Goal: Task Accomplishment & Management: Complete application form

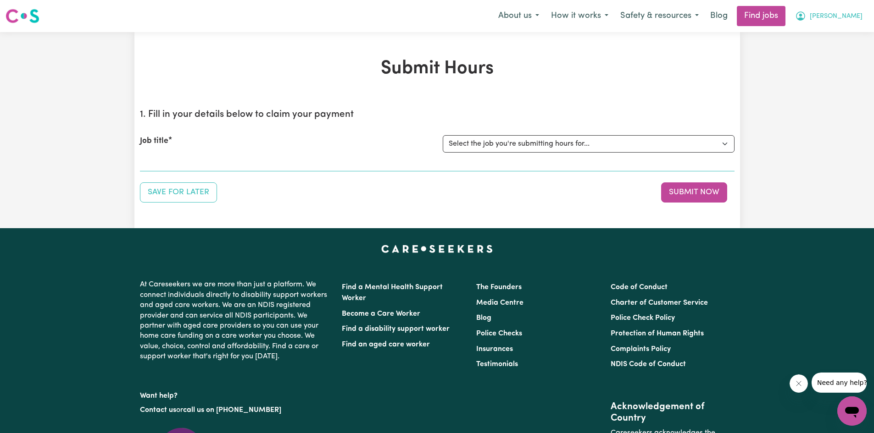
click at [849, 15] on button "[PERSON_NAME]" at bounding box center [828, 15] width 79 height 19
click at [814, 48] on link "My Dashboard" at bounding box center [831, 52] width 72 height 17
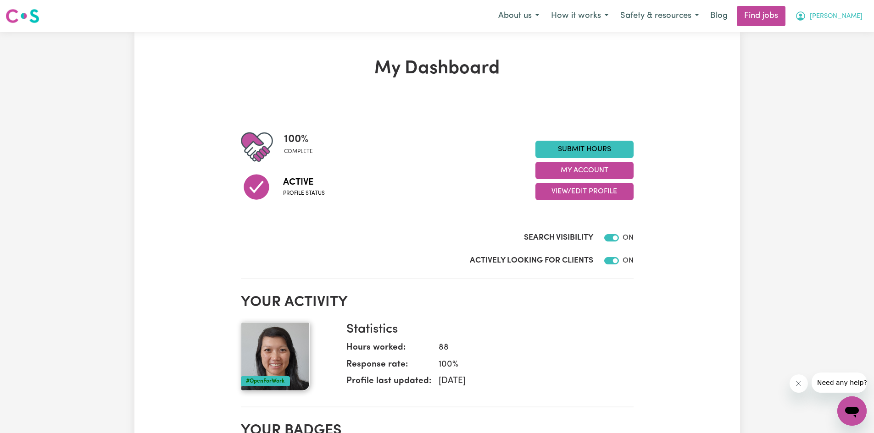
click at [852, 16] on span "[PERSON_NAME]" at bounding box center [835, 16] width 53 height 10
click at [839, 37] on link "My Account" at bounding box center [831, 35] width 72 height 17
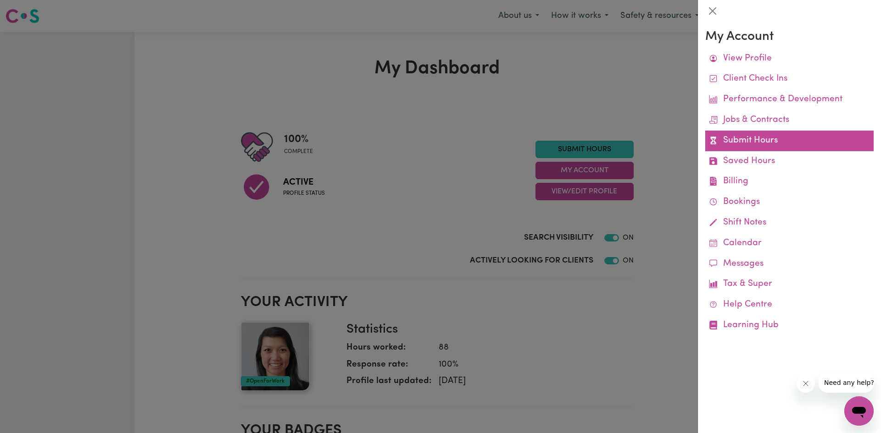
click at [737, 138] on link "Submit Hours" at bounding box center [789, 141] width 168 height 21
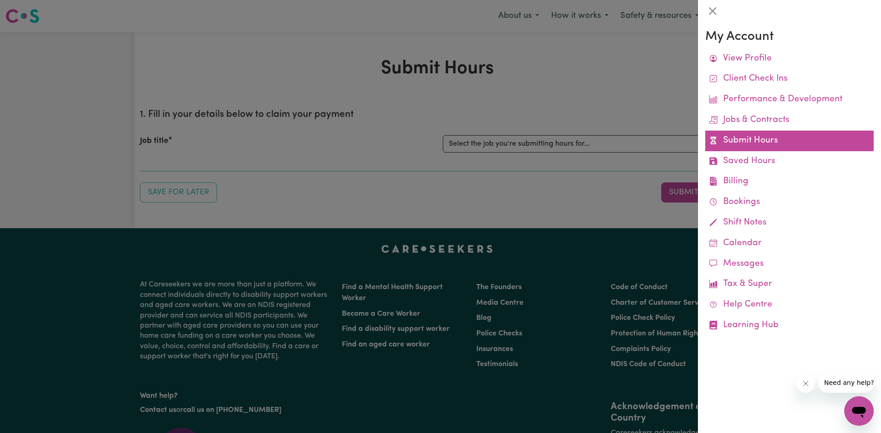
click at [748, 139] on link "Submit Hours" at bounding box center [789, 141] width 168 height 21
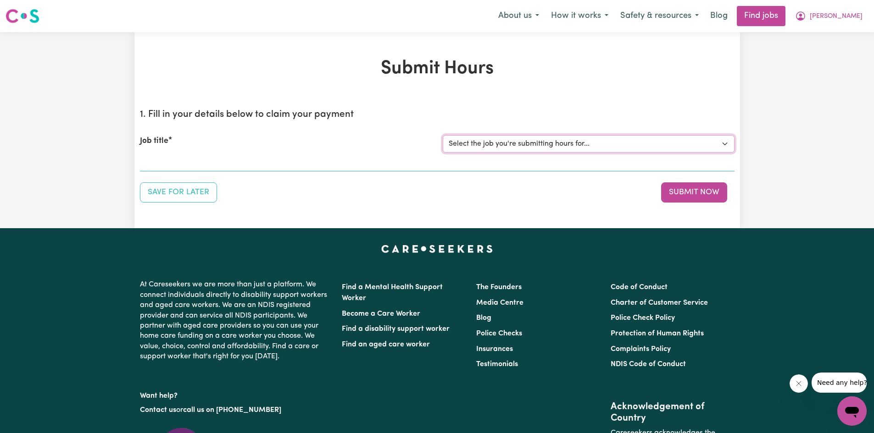
click at [576, 146] on select "Select the job you're submitting hours for... [[PERSON_NAME] Hands of Care] [DE…" at bounding box center [589, 143] width 292 height 17
select select "14425"
click at [443, 135] on select "Select the job you're submitting hours for... [[PERSON_NAME] Hands of Care] [DE…" at bounding box center [589, 143] width 292 height 17
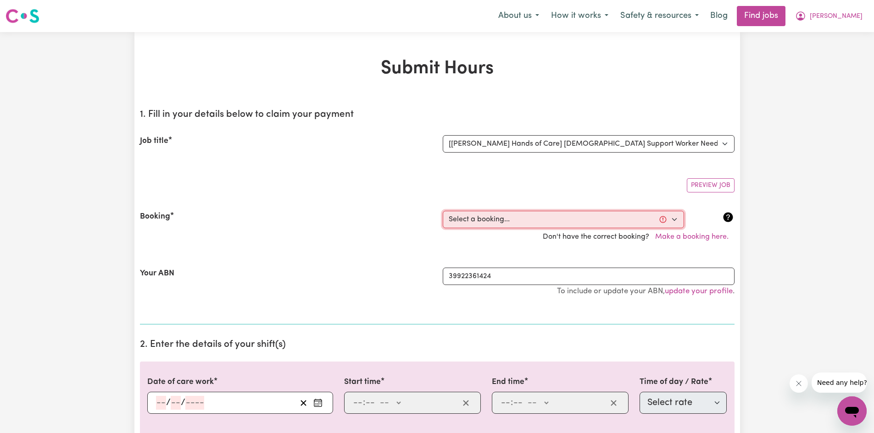
click at [536, 222] on select "Select a booking... [DATE] 10:00am to 02:00pm (ONE-OFF) [DATE] 10:00am to 02:00…" at bounding box center [563, 219] width 241 height 17
select select "360511"
click at [443, 211] on select "Select a booking... [DATE] 10:00am to 02:00pm (ONE-OFF) [DATE] 10:00am to 02:00…" at bounding box center [563, 219] width 241 height 17
type input "[DATE]"
type input "8"
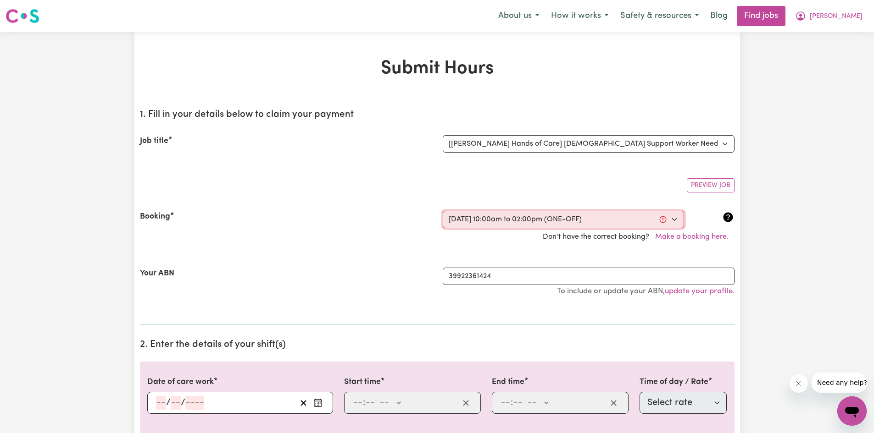
type input "10"
type input "2025"
type input "10:00"
type input "10"
type input "0"
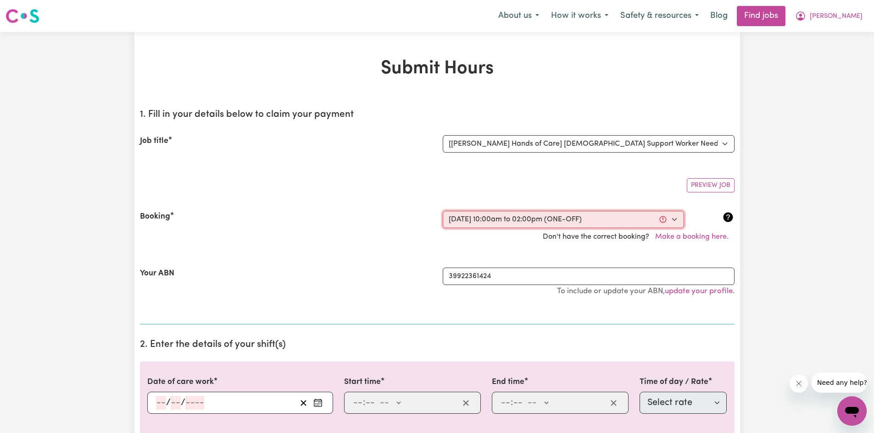
select select "am"
type input "14:00"
type input "2"
type input "0"
select select "pm"
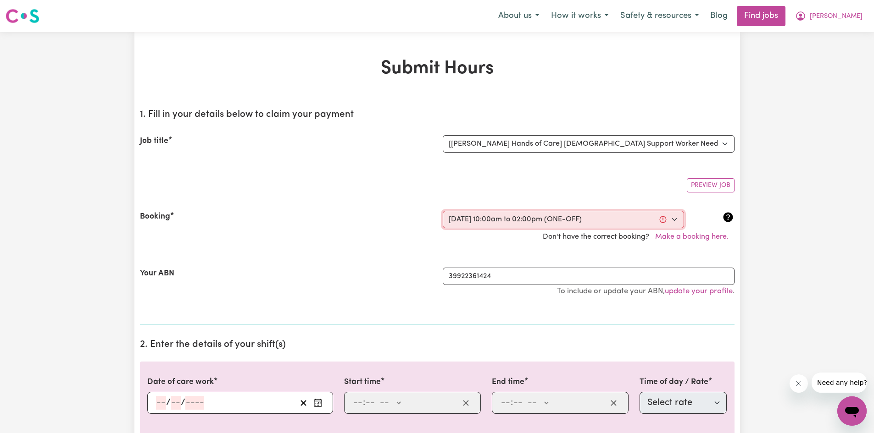
select select "63213"
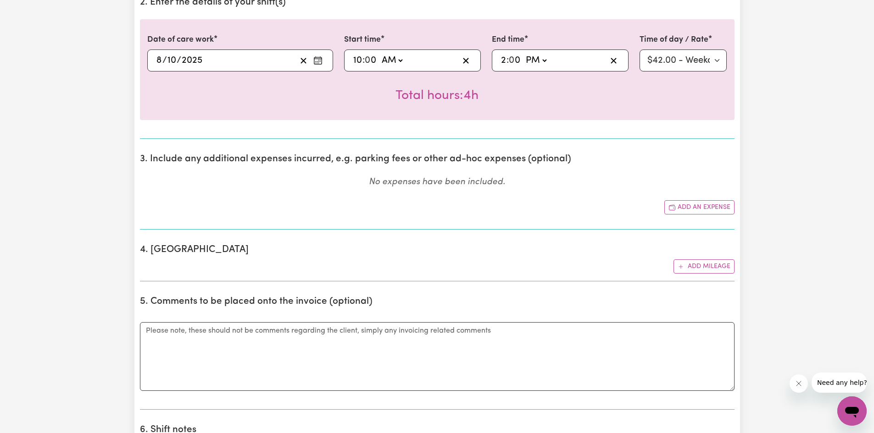
scroll to position [331, 0]
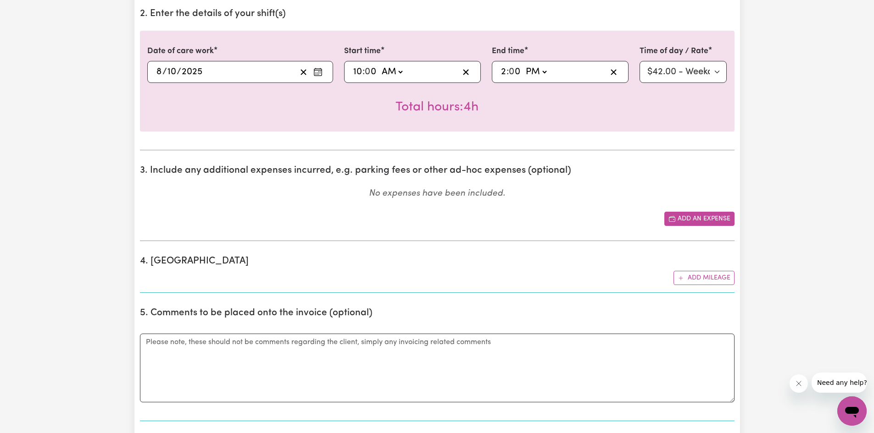
click at [697, 218] on button "Add an expense" at bounding box center [699, 219] width 70 height 14
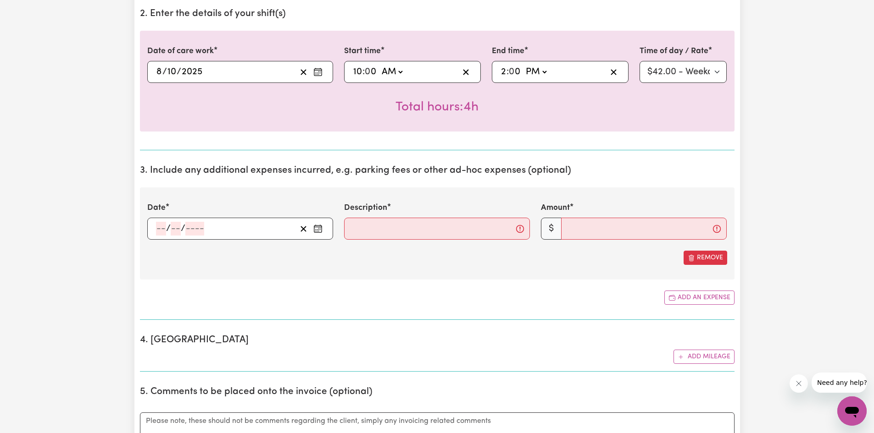
click at [165, 228] on input "number" at bounding box center [161, 229] width 10 height 14
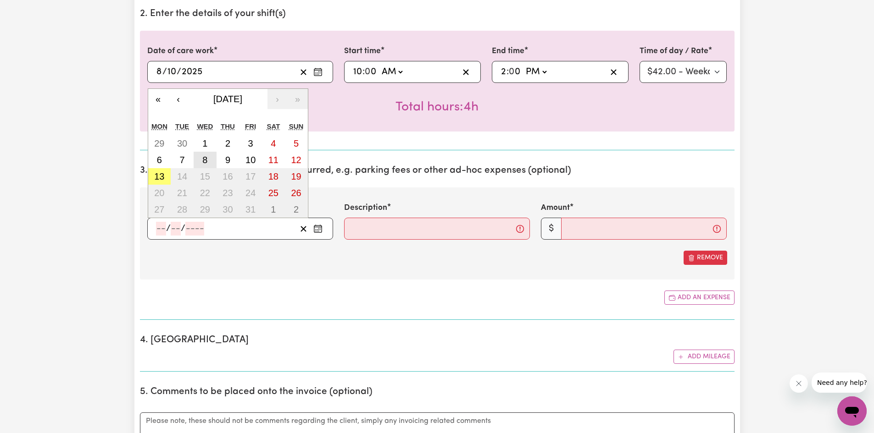
click at [208, 157] on button "8" at bounding box center [205, 160] width 23 height 17
type input "[DATE]"
type input "8"
type input "10"
type input "2025"
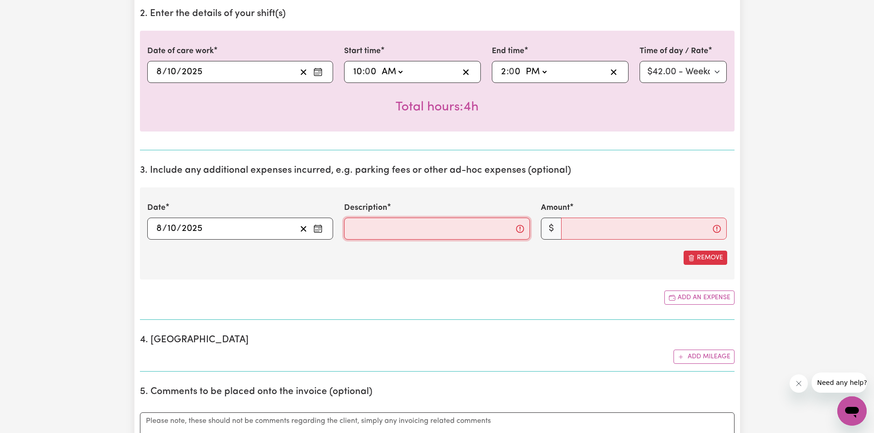
click at [379, 230] on input "Description" at bounding box center [437, 229] width 186 height 22
type input "3km @ 0.85/km"
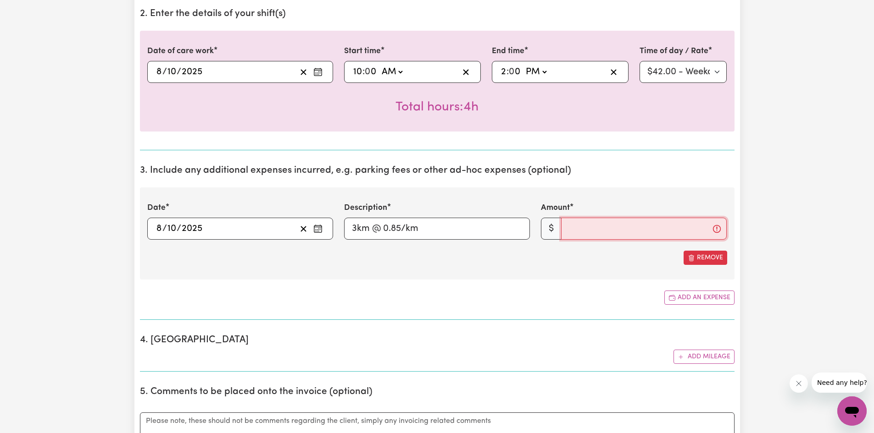
click at [640, 233] on input "Amount" at bounding box center [644, 229] width 166 height 22
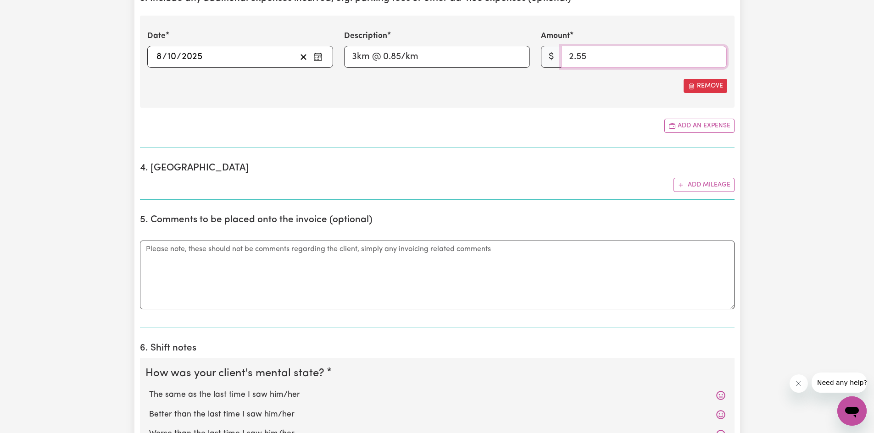
scroll to position [526, 0]
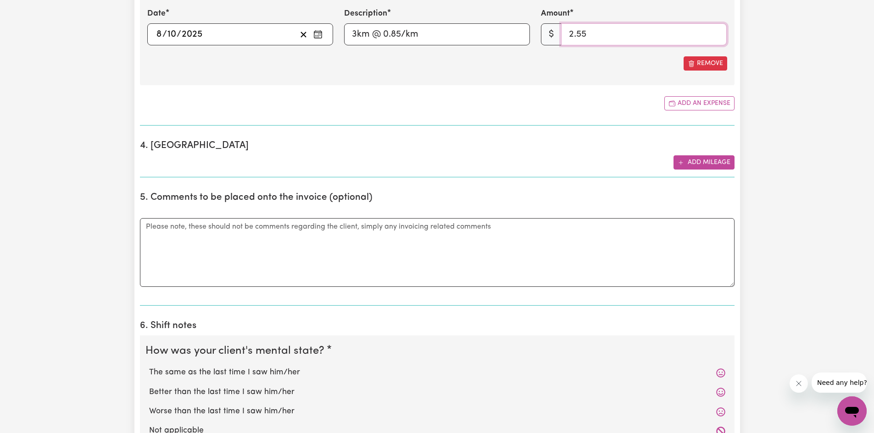
type input "2.55"
click at [686, 168] on button "Add mileage" at bounding box center [703, 162] width 61 height 14
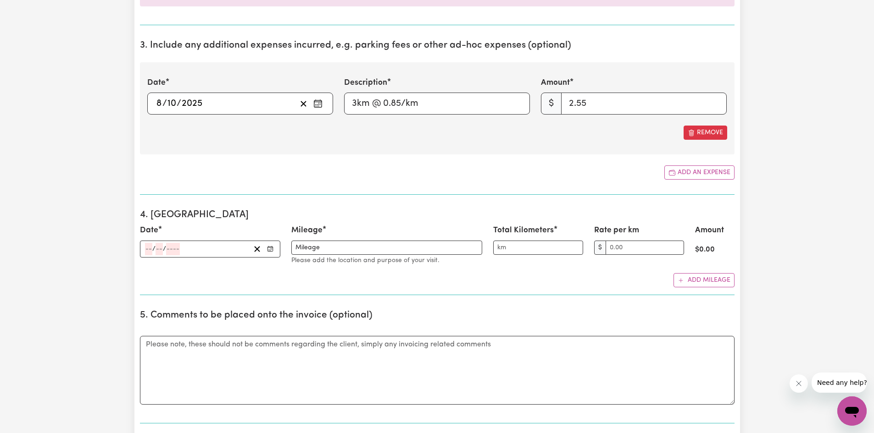
scroll to position [458, 0]
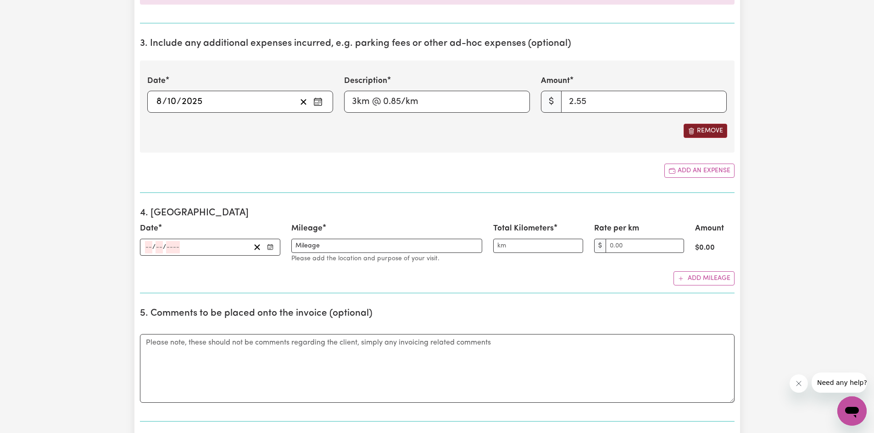
click at [714, 131] on button "Remove" at bounding box center [705, 131] width 44 height 14
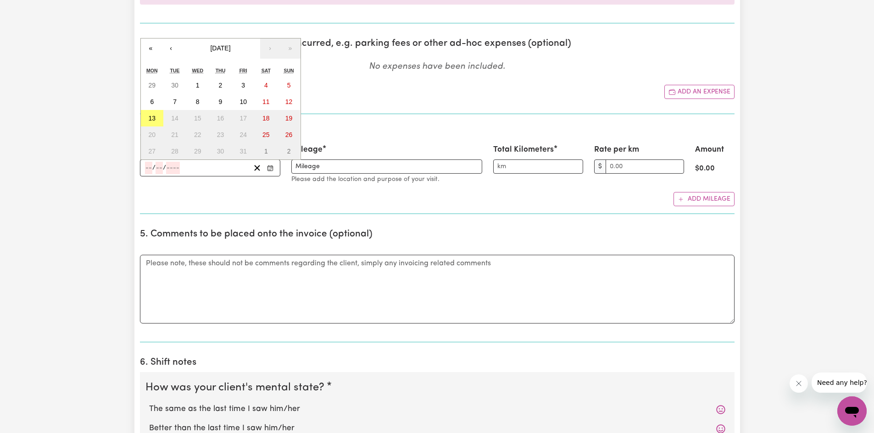
click at [150, 172] on input "number" at bounding box center [148, 168] width 7 height 12
click at [204, 104] on button "8" at bounding box center [197, 102] width 23 height 17
type input "[DATE]"
type input "8"
type input "10"
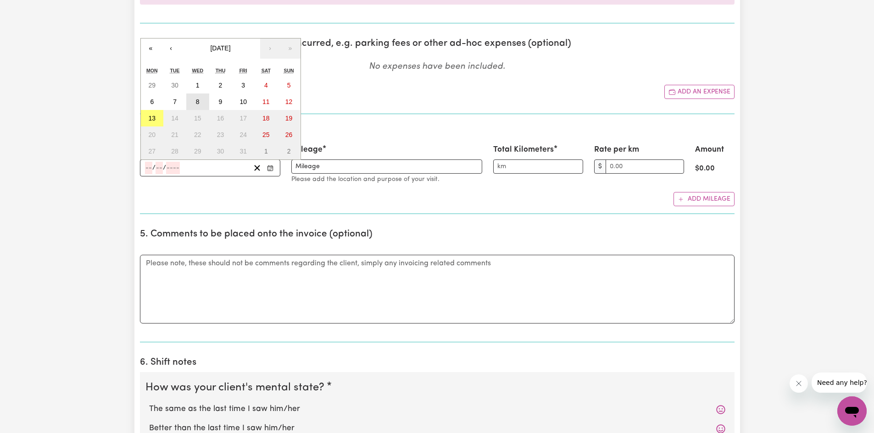
type input "2025"
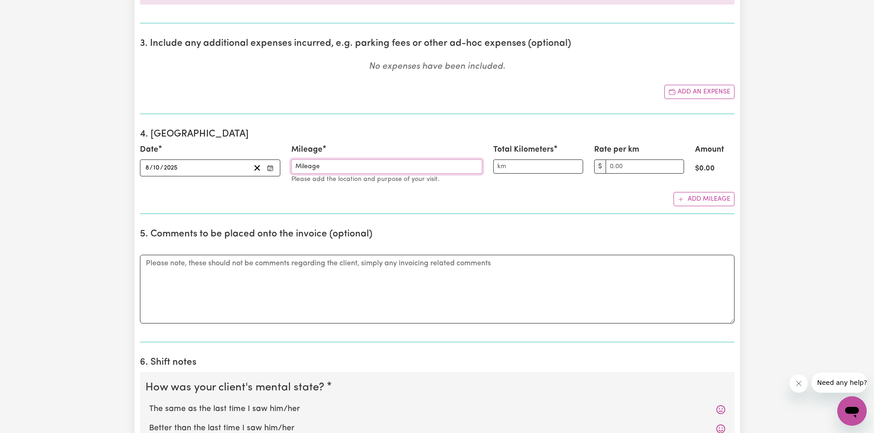
click at [312, 169] on input "Mileage" at bounding box center [386, 167] width 191 height 14
drag, startPoint x: 331, startPoint y: 168, endPoint x: 223, endPoint y: 169, distance: 107.8
click at [223, 169] on div "Date [DATE] [DATE] « ‹ [DATE] › » Mon Tue Wed Thu Fri Sat Sun 29 30 1 2 3 4 5 6…" at bounding box center [436, 164] width 605 height 41
type input "Client's house to shops and back"
click at [509, 166] on input "Total Kilometers" at bounding box center [538, 167] width 90 height 14
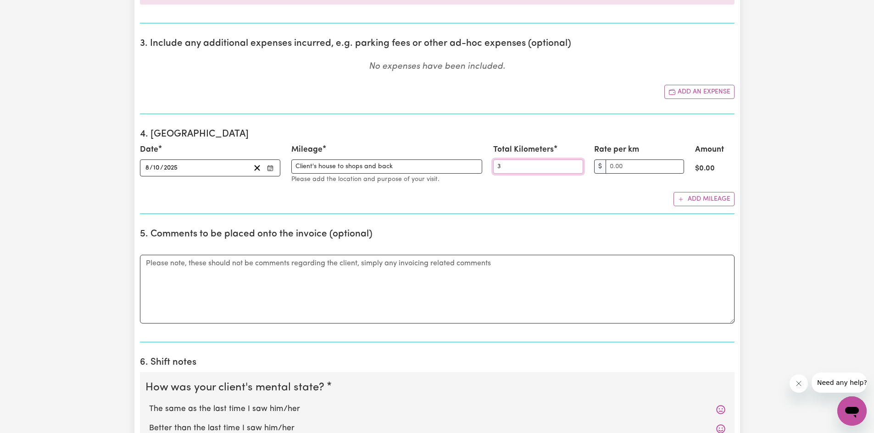
type input "3"
click at [619, 165] on input "Rate per km" at bounding box center [644, 167] width 78 height 14
type input "1.00"
click at [676, 162] on input "1.00" at bounding box center [644, 167] width 78 height 14
click at [675, 171] on input "Rate per km" at bounding box center [644, 167] width 78 height 14
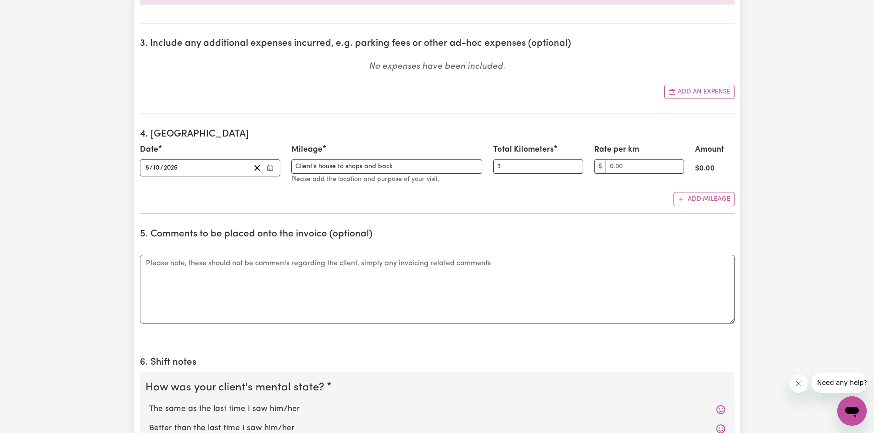
click at [653, 201] on div "Add mileage" at bounding box center [437, 199] width 594 height 14
click at [640, 169] on input "Rate per km" at bounding box center [644, 167] width 78 height 14
click at [679, 163] on input "1.00" at bounding box center [644, 167] width 78 height 14
click at [679, 163] on input "2.00" at bounding box center [644, 167] width 78 height 14
type input "1.00"
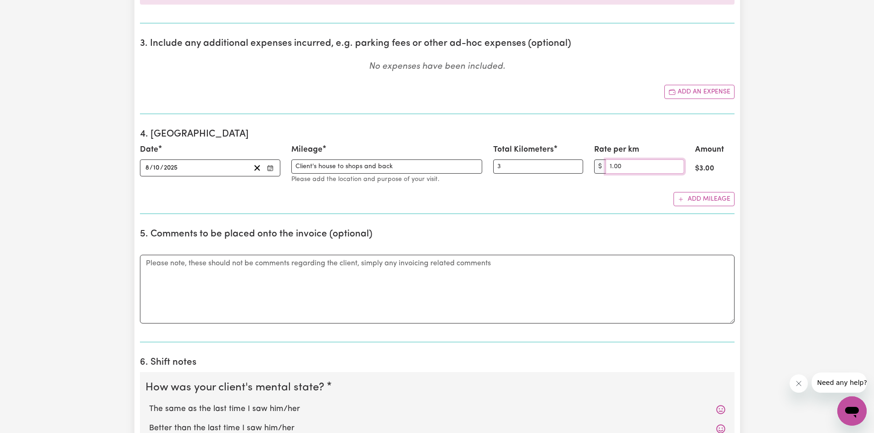
click at [675, 170] on input "1.00" at bounding box center [644, 167] width 78 height 14
click at [675, 170] on input "Rate per km" at bounding box center [644, 167] width 78 height 14
type input "0.80"
drag, startPoint x: 641, startPoint y: 170, endPoint x: 576, endPoint y: 164, distance: 64.4
click at [576, 164] on div "Date [DATE] [DATE] « ‹ [DATE] › » Mon Tue Wed Thu Fri Sat Sun 29 30 1 2 3 4 5 6…" at bounding box center [436, 164] width 605 height 41
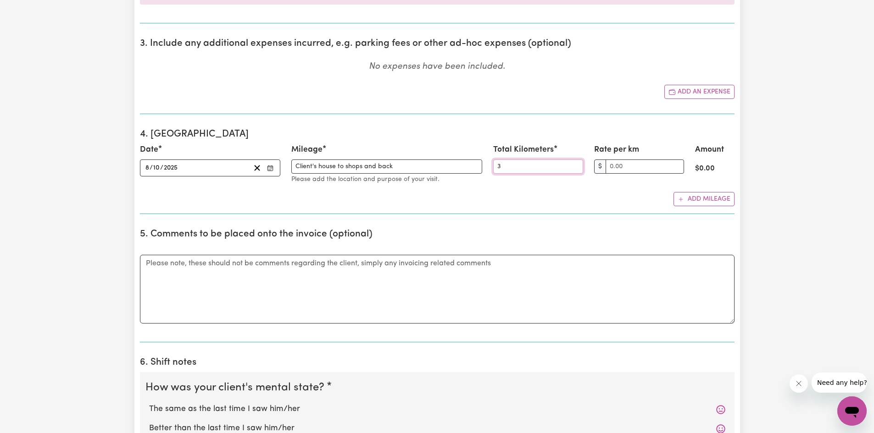
drag, startPoint x: 504, startPoint y: 170, endPoint x: 466, endPoint y: 166, distance: 37.4
click at [466, 166] on div "Date [DATE] [DATE] « ‹ [DATE] › » Mon Tue Wed Thu Fri Sat Sun 29 30 1 2 3 4 5 6…" at bounding box center [436, 164] width 605 height 41
drag, startPoint x: 398, startPoint y: 162, endPoint x: 229, endPoint y: 138, distance: 170.6
click at [229, 138] on section "4. Mileage Date [DATE] [DATE] « ‹ [DATE] › » Mon Tue Wed Thu Fri Sat Sun 29 30 …" at bounding box center [437, 168] width 594 height 93
click at [254, 169] on icon "Clear date" at bounding box center [257, 168] width 9 height 9
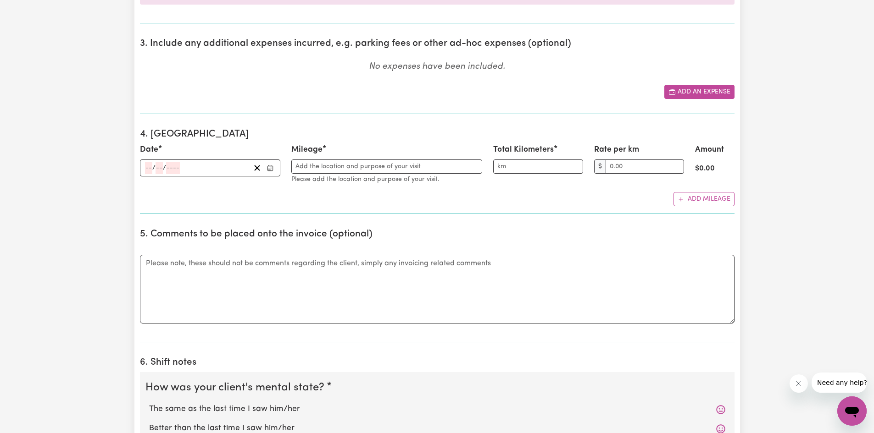
click at [698, 89] on button "Add an expense" at bounding box center [699, 92] width 70 height 14
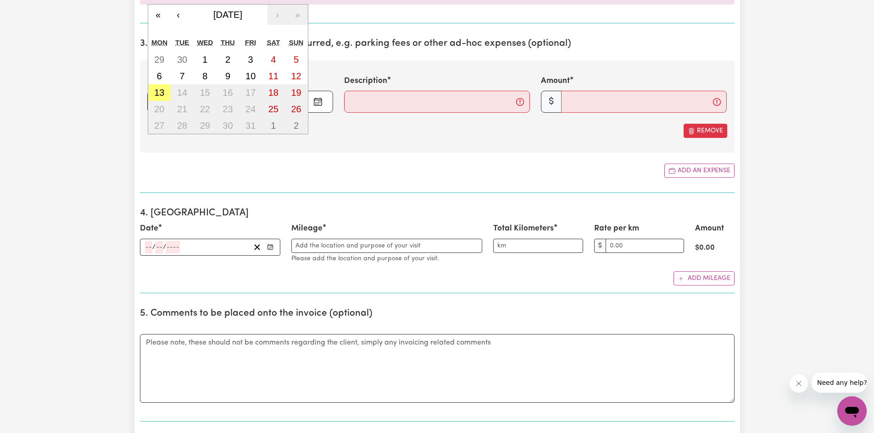
click at [157, 100] on div "/ / « ‹ [DATE] › » Mon Tue Wed Thu Fri Sat Sun 29 30 1 2 3 4 5 6 7 8 9 10 11 12…" at bounding box center [240, 102] width 186 height 22
click at [204, 72] on abbr "8" at bounding box center [204, 76] width 5 height 10
type input "[DATE]"
type input "8"
type input "10"
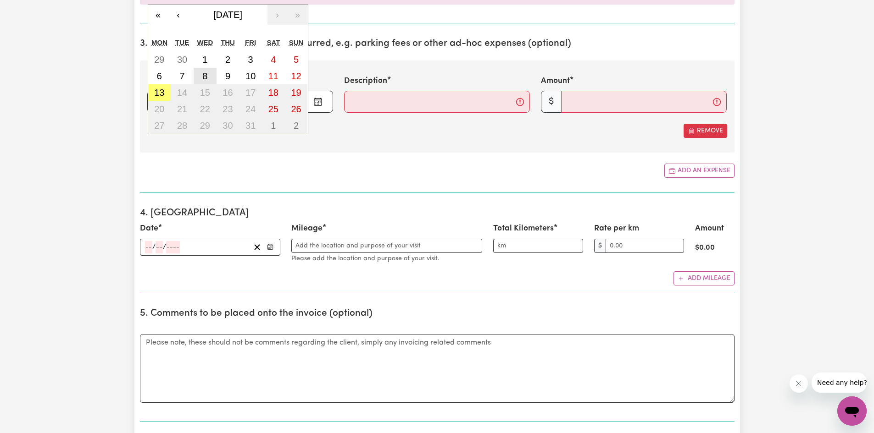
type input "2025"
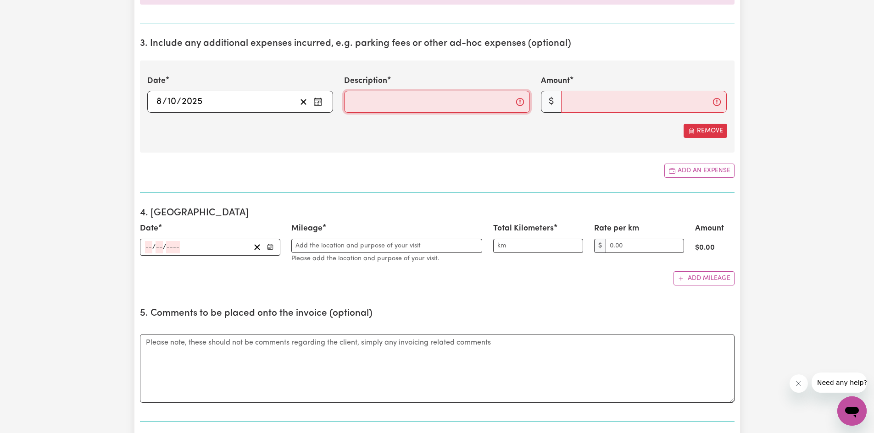
click at [367, 103] on input "Description" at bounding box center [437, 102] width 186 height 22
type input "3km @ 0.85/km"
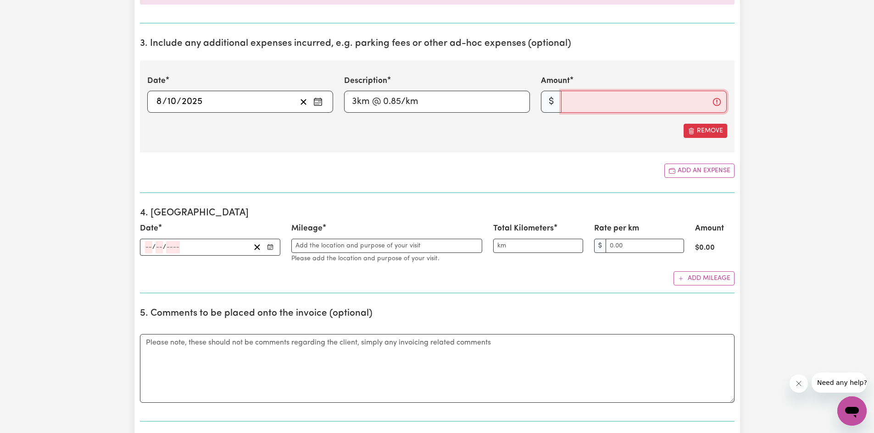
click at [587, 104] on input "Amount" at bounding box center [644, 102] width 166 height 22
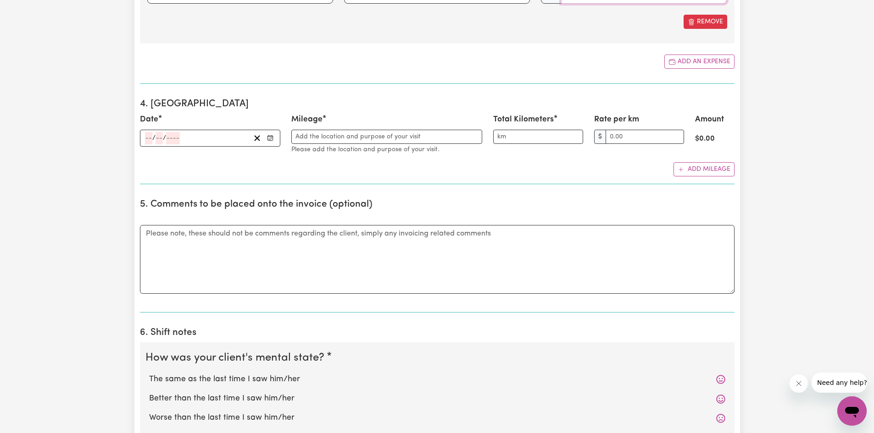
scroll to position [622, 0]
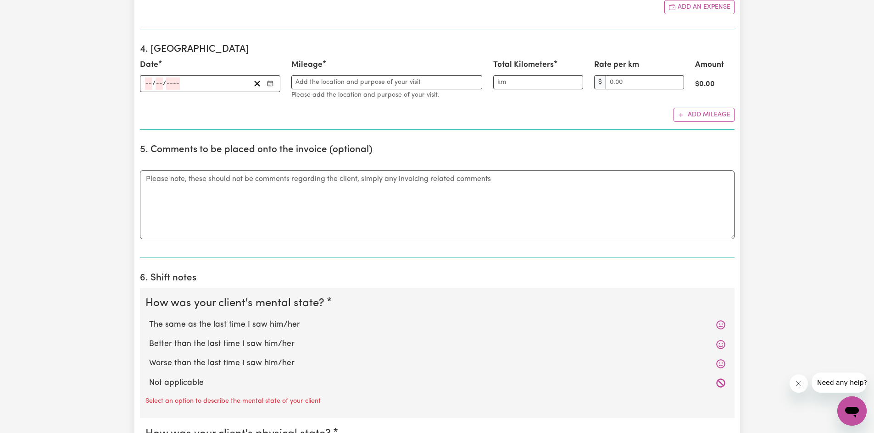
type input "2.55"
click at [287, 188] on textarea "Comments" at bounding box center [437, 205] width 594 height 69
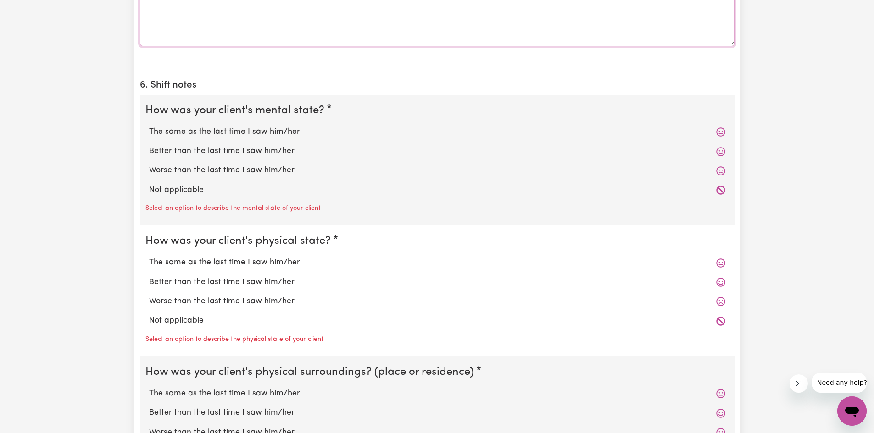
scroll to position [844, 0]
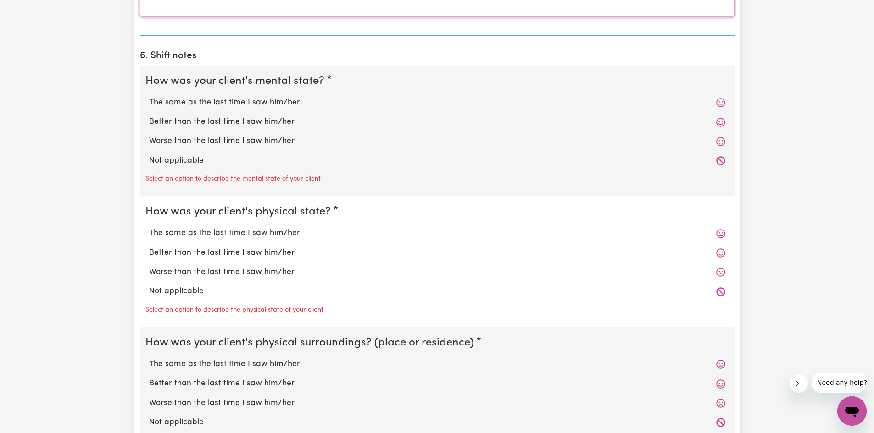
type textarea "Drove from client's house to shops and back"
click at [232, 104] on label "The same as the last time I saw him/her" at bounding box center [437, 103] width 576 height 12
click at [149, 97] on input "The same as the last time I saw him/her" at bounding box center [149, 96] width 0 height 0
radio input "true"
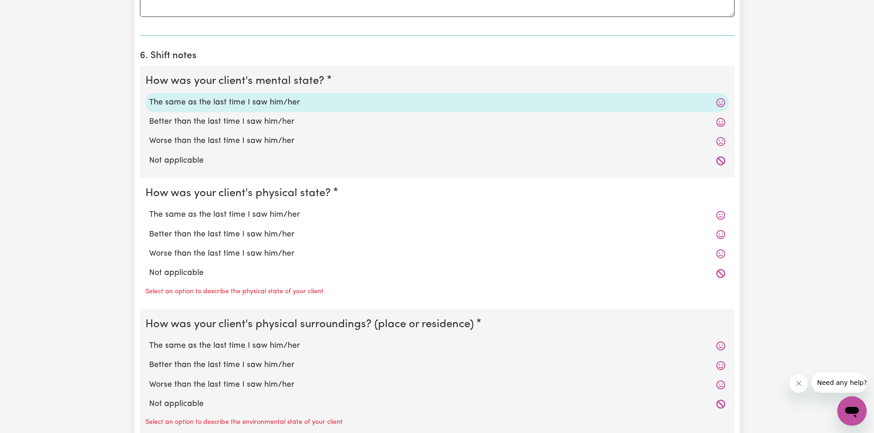
click at [234, 217] on label "The same as the last time I saw him/her" at bounding box center [437, 215] width 576 height 12
click at [149, 209] on input "The same as the last time I saw him/her" at bounding box center [149, 209] width 0 height 0
radio input "true"
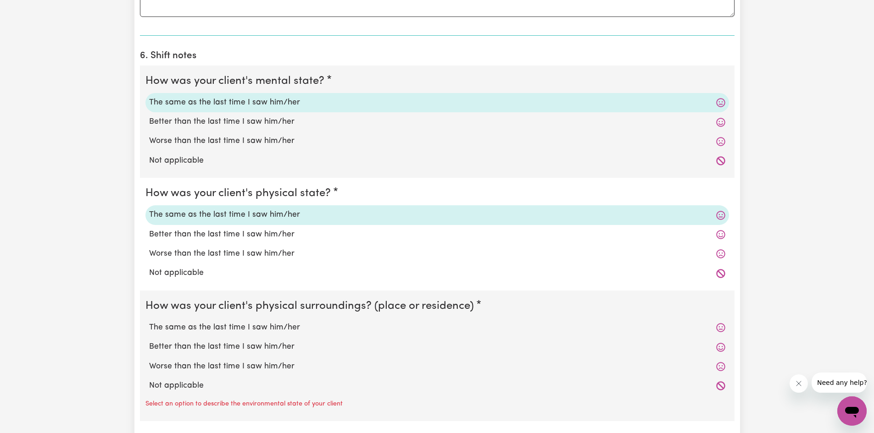
click at [248, 327] on label "The same as the last time I saw him/her" at bounding box center [437, 328] width 576 height 12
click at [149, 322] on input "The same as the last time I saw him/her" at bounding box center [149, 321] width 0 height 0
radio input "true"
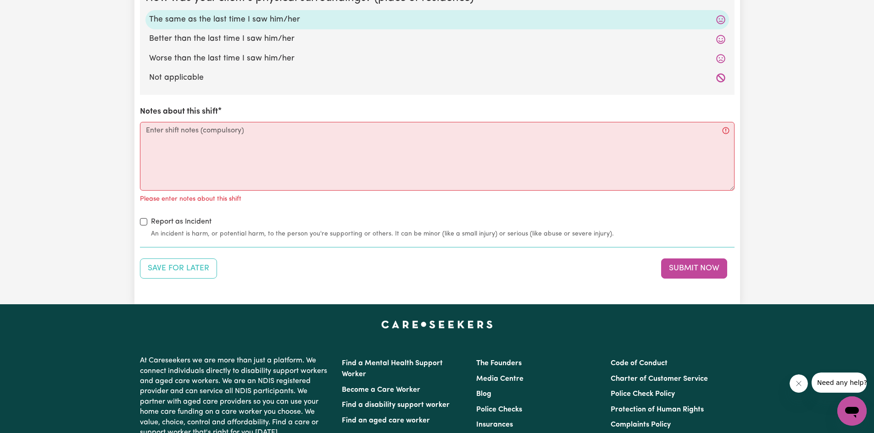
scroll to position [1189, 0]
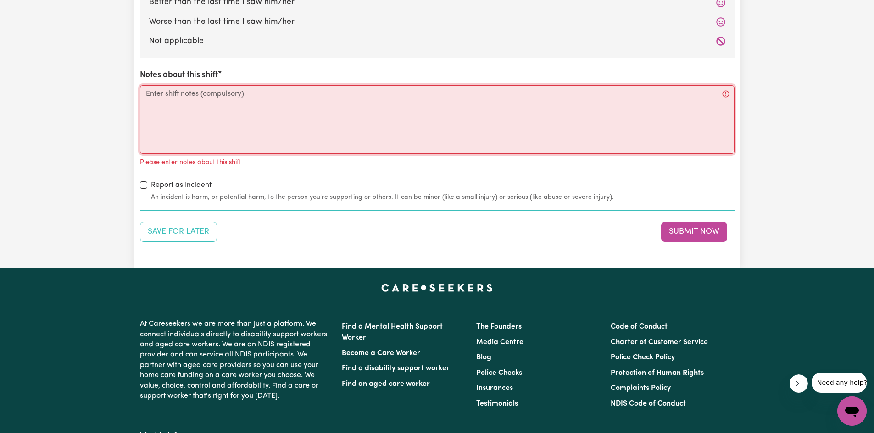
click at [236, 93] on textarea "Notes about this shift" at bounding box center [437, 119] width 594 height 69
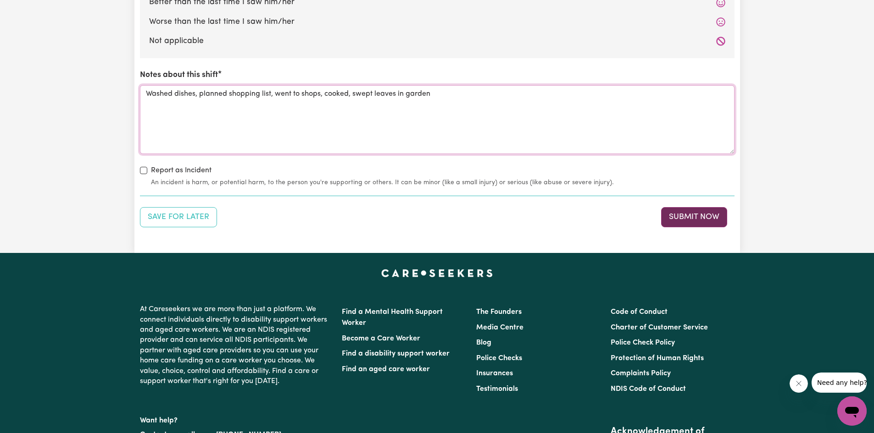
type textarea "Washed dishes, planned shopping list, went to shops, cooked, swept leaves in ga…"
click at [698, 214] on button "Submit Now" at bounding box center [694, 217] width 66 height 20
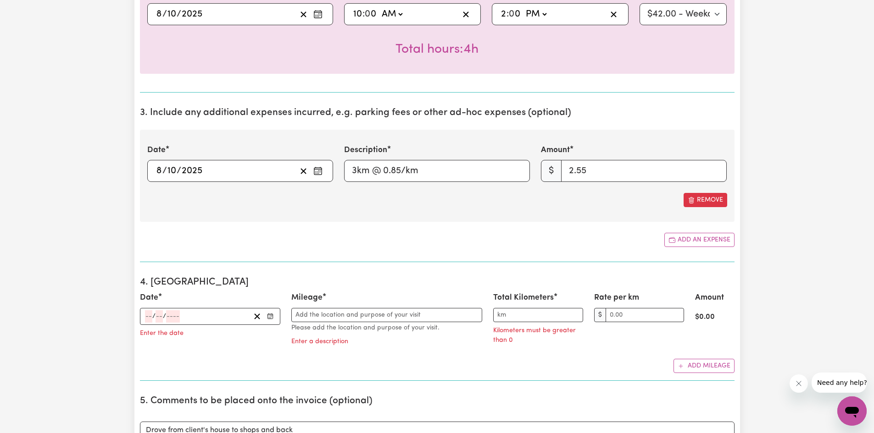
scroll to position [443, 0]
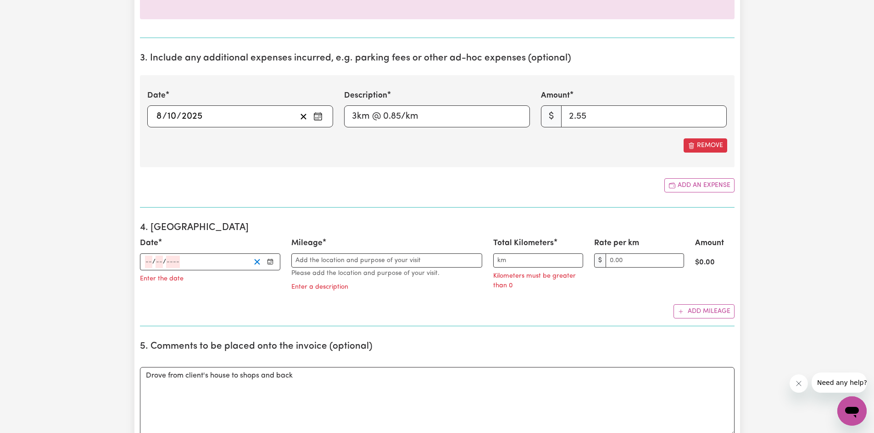
click at [257, 262] on line "Clear date" at bounding box center [257, 262] width 5 height 5
click at [698, 313] on button "Add mileage" at bounding box center [703, 312] width 61 height 14
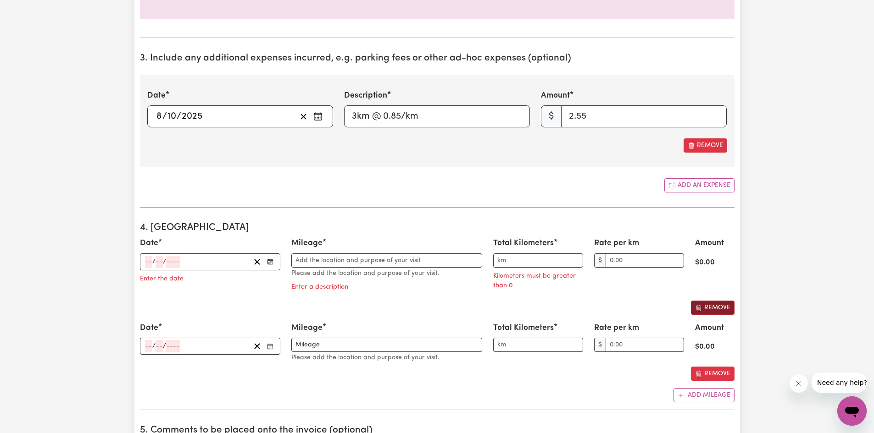
click at [700, 313] on button "Remove" at bounding box center [713, 308] width 44 height 14
type input "Mileage"
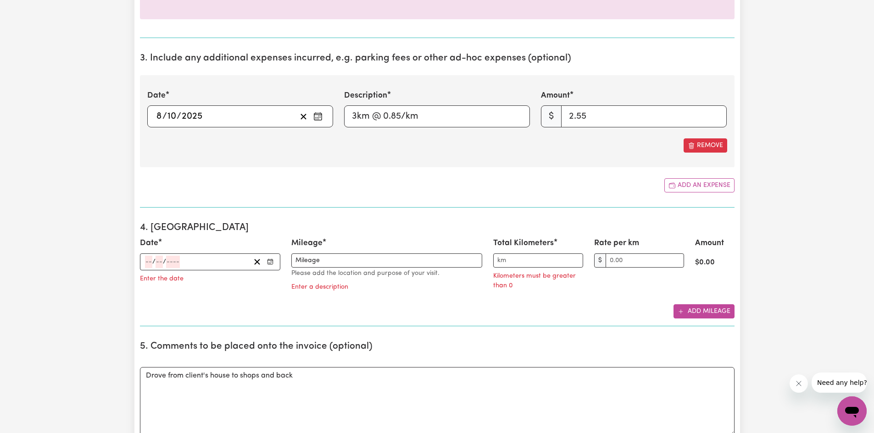
click at [700, 313] on button "Add mileage" at bounding box center [703, 312] width 61 height 14
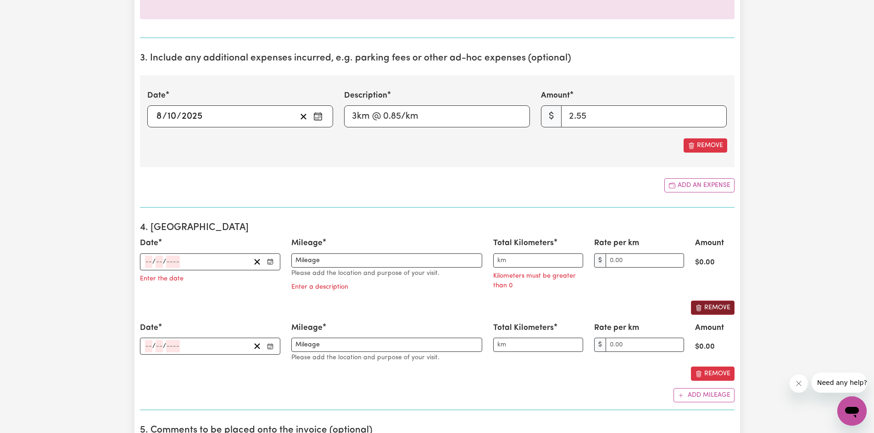
click at [709, 309] on button "Remove" at bounding box center [713, 308] width 44 height 14
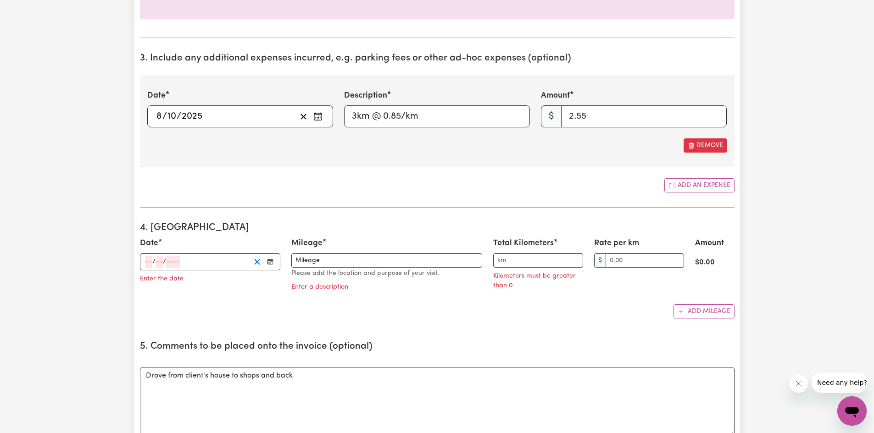
click at [257, 262] on line "Clear date" at bounding box center [257, 262] width 5 height 5
click at [256, 263] on icon "Clear date" at bounding box center [257, 262] width 9 height 9
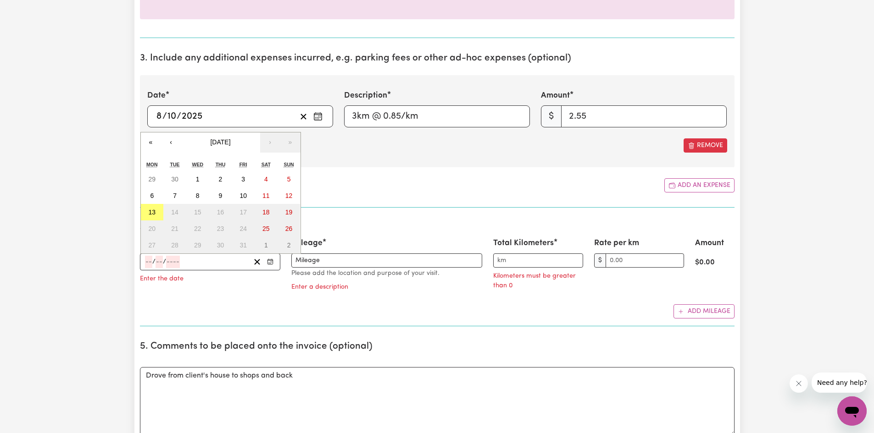
click at [151, 260] on input "number" at bounding box center [148, 262] width 7 height 12
click at [198, 193] on button "8" at bounding box center [197, 196] width 23 height 17
type input "[DATE]"
type input "8"
type input "10"
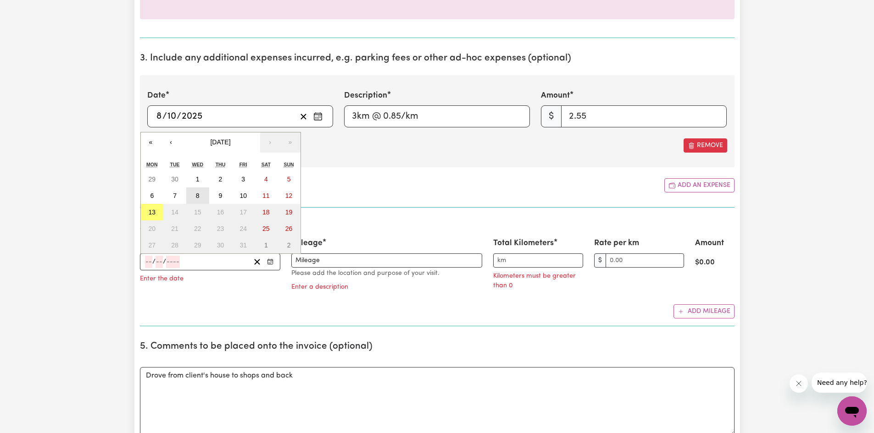
type input "2025"
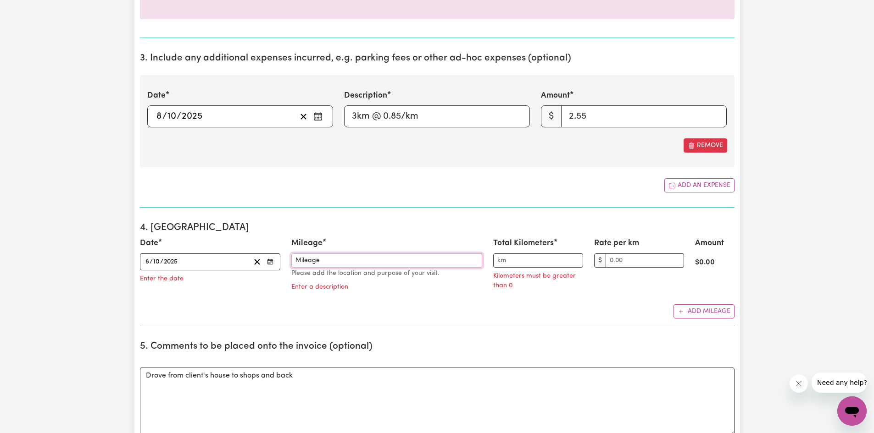
click at [330, 260] on input "Mileage" at bounding box center [386, 261] width 191 height 14
type input "M"
type input "x"
click at [504, 264] on input "Total Kilometers" at bounding box center [538, 261] width 90 height 14
click at [617, 262] on input "Rate per km" at bounding box center [644, 261] width 78 height 14
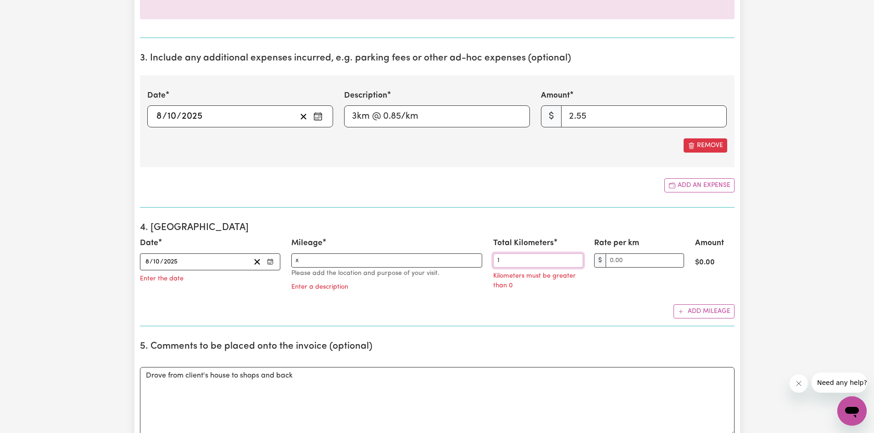
drag, startPoint x: 526, startPoint y: 259, endPoint x: 422, endPoint y: 256, distance: 104.1
click at [422, 256] on div "Date [DATE] [DATE] « ‹ [DATE] › » Mon Tue Wed Thu Fri Sat Sun 29 30 1 2 3 4 5 6…" at bounding box center [436, 267] width 605 height 59
type input "3"
drag, startPoint x: 365, startPoint y: 256, endPoint x: 252, endPoint y: 253, distance: 113.3
click at [252, 253] on div "Date [DATE] [DATE] « ‹ [DATE] › » Mon Tue Wed Thu Fri Sat Sun 29 30 1 2 3 4 5 6…" at bounding box center [436, 267] width 605 height 59
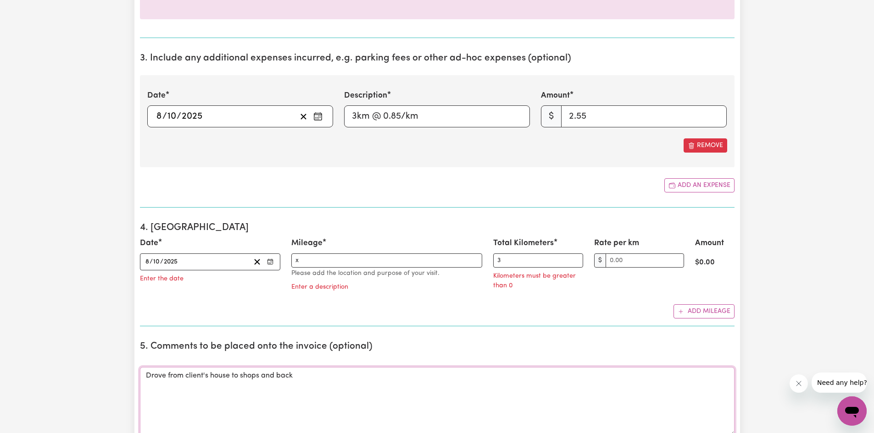
drag, startPoint x: 309, startPoint y: 380, endPoint x: 98, endPoint y: 336, distance: 215.1
click at [98, 336] on div "Submit Hours 1. Fill in your details below to claim your payment Job title Sele…" at bounding box center [437, 328] width 874 height 1478
drag, startPoint x: 307, startPoint y: 264, endPoint x: 286, endPoint y: 263, distance: 21.1
click at [286, 263] on div "Mileage x Please add the location and purpose of your visit. Enter a description" at bounding box center [387, 267] width 202 height 59
paste input "Drove from client's house to shops and back"
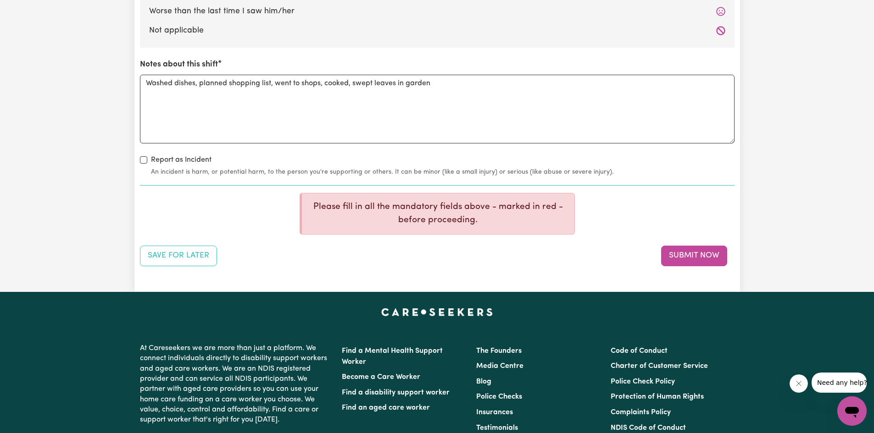
scroll to position [1224, 0]
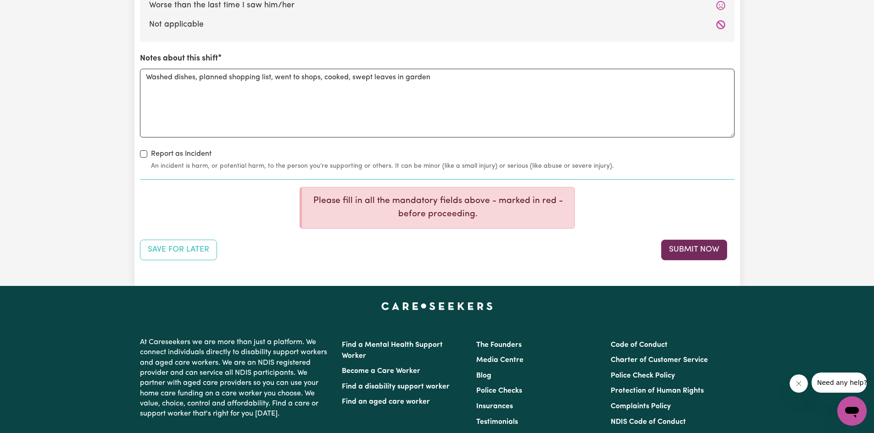
type input "Drove from client's house to shops and back"
click at [697, 256] on button "Submit Now" at bounding box center [694, 250] width 66 height 20
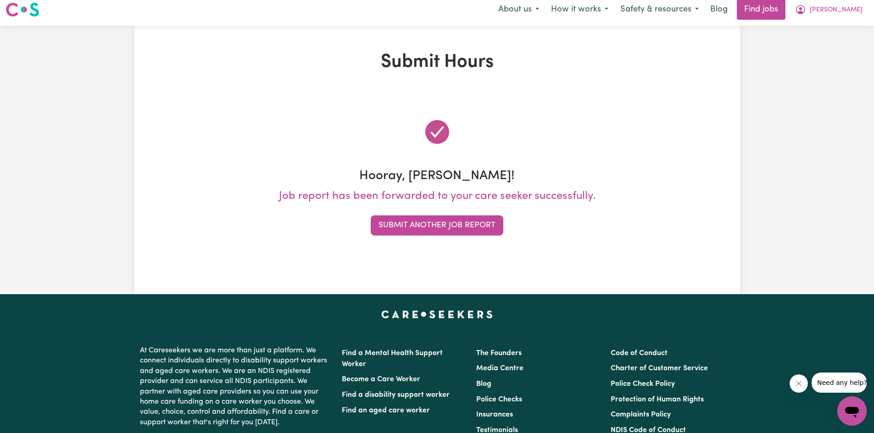
scroll to position [0, 0]
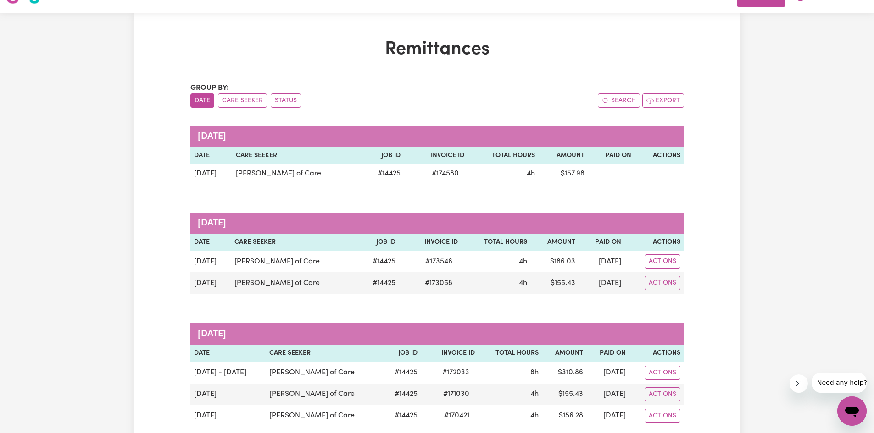
scroll to position [9, 0]
